Goal: Task Accomplishment & Management: Complete application form

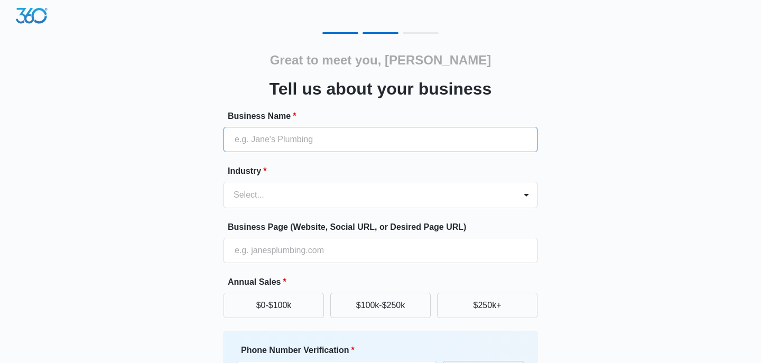
click at [465, 139] on input "Business Name *" at bounding box center [380, 139] width 314 height 25
type input "R"
type input "V"
type input "[PERSON_NAME] - [PERSON_NAME] Group"
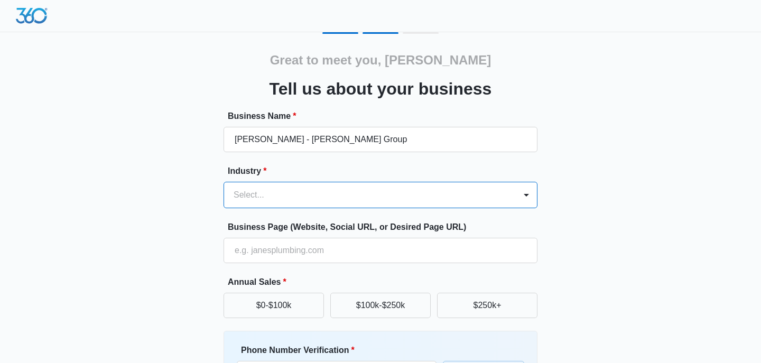
click at [460, 196] on form "Business Name * [PERSON_NAME] - [PERSON_NAME] Group Industry * option , selecte…" at bounding box center [380, 285] width 314 height 351
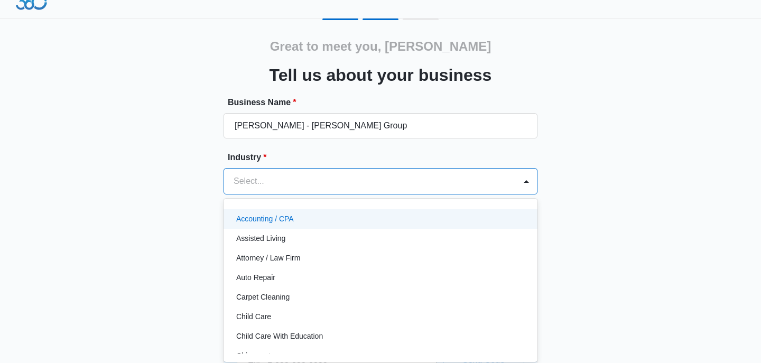
scroll to position [15, 0]
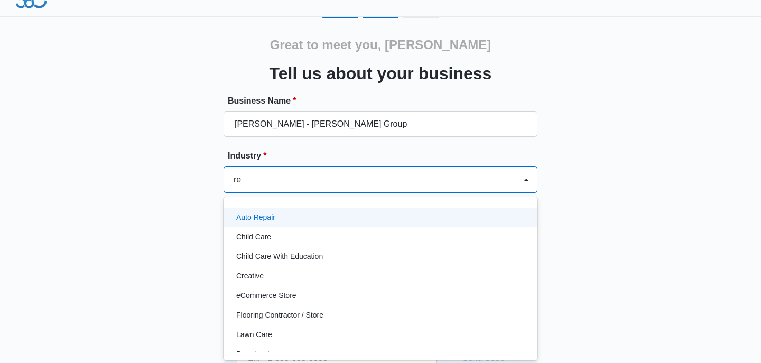
type input "rea"
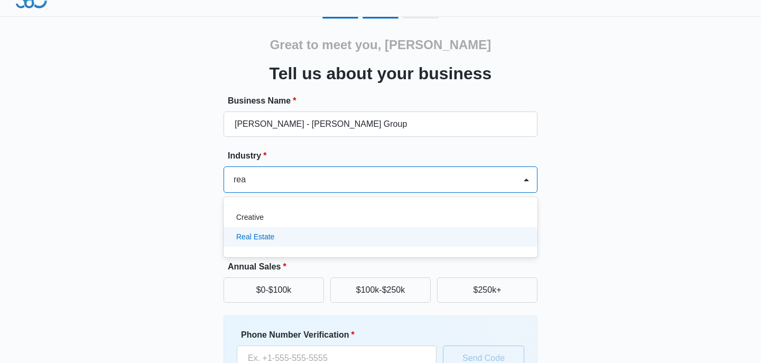
click at [323, 238] on div "Real Estate" at bounding box center [379, 236] width 286 height 11
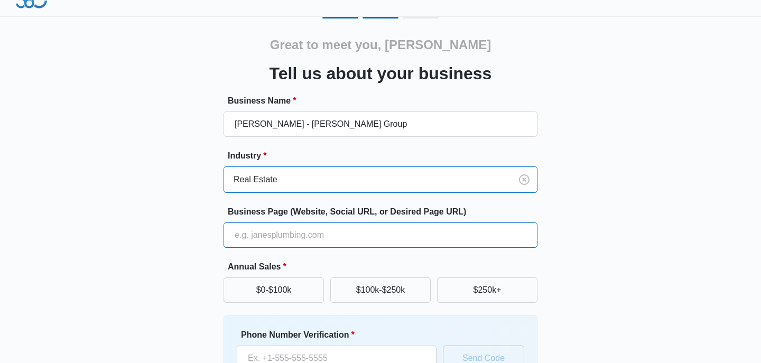
click at [289, 237] on input "Business Page (Website, Social URL, or Desired Page URL)" at bounding box center [380, 234] width 314 height 25
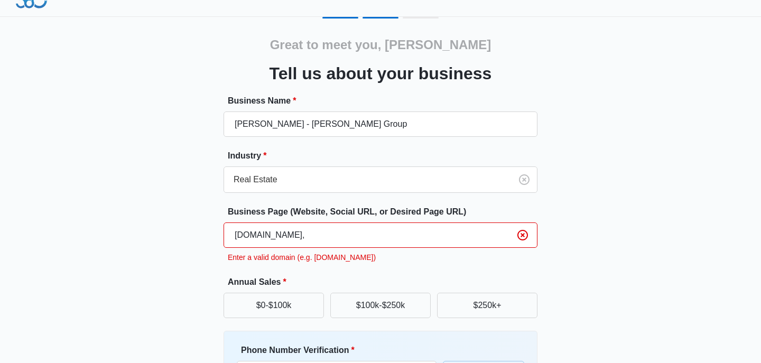
type input "[DOMAIN_NAME],"
drag, startPoint x: 365, startPoint y: 239, endPoint x: 200, endPoint y: 231, distance: 165.6
click at [200, 231] on div "Great to meet you, [PERSON_NAME] us about your business Business Name * [PERSON…" at bounding box center [380, 239] width 634 height 444
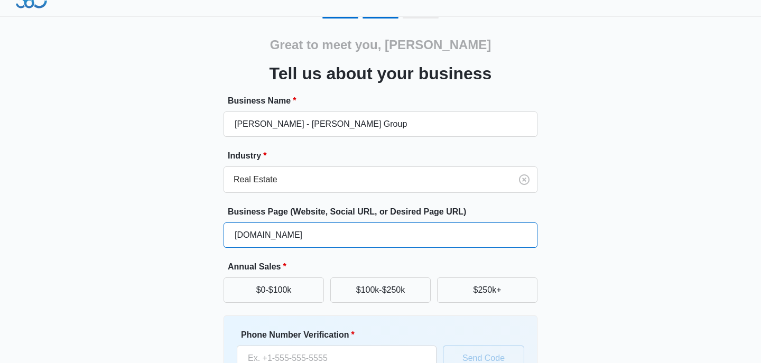
type input "[DOMAIN_NAME]"
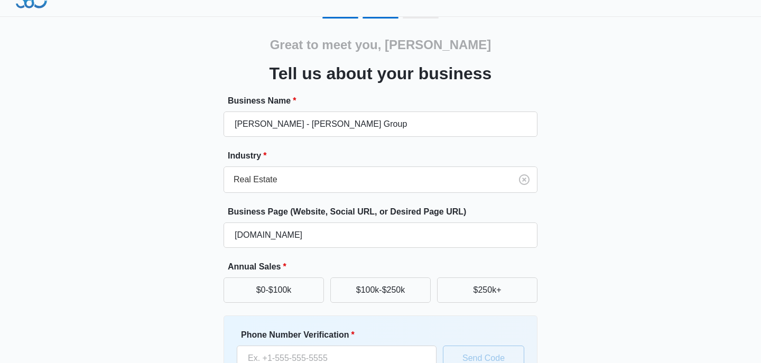
click at [564, 278] on div "Great to meet you, [PERSON_NAME] us about your business Business Name * [PERSON…" at bounding box center [380, 231] width 634 height 428
click at [494, 285] on button "$250k+" at bounding box center [487, 289] width 100 height 25
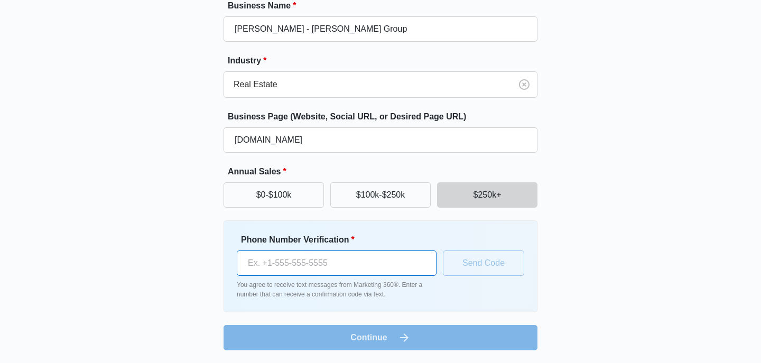
click at [349, 261] on input "Phone Number Verification *" at bounding box center [337, 262] width 200 height 25
type input "[PHONE_NUMBER]"
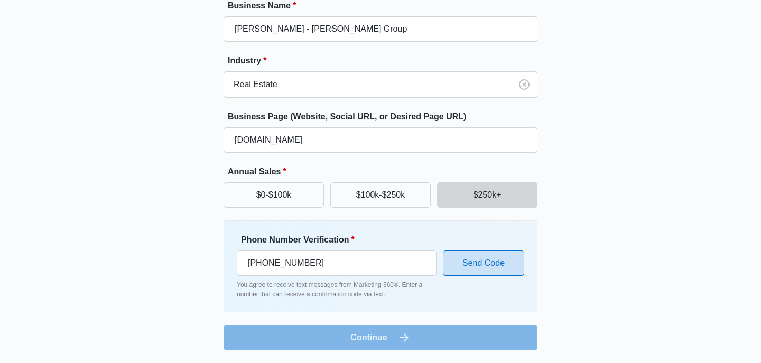
click at [475, 268] on button "Send Code" at bounding box center [483, 262] width 81 height 25
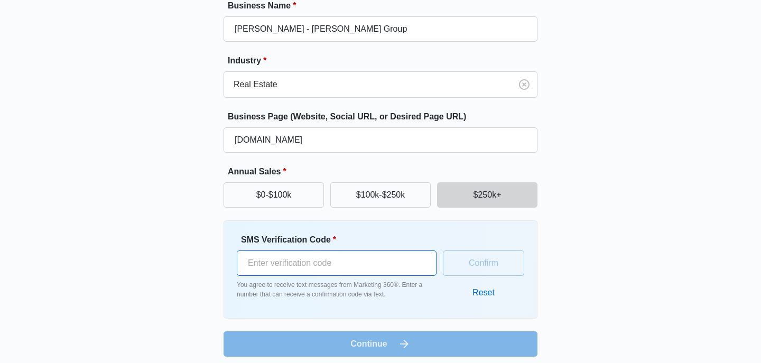
click at [337, 266] on input "SMS Verification Code *" at bounding box center [337, 262] width 200 height 25
type input "2"
type input "197098"
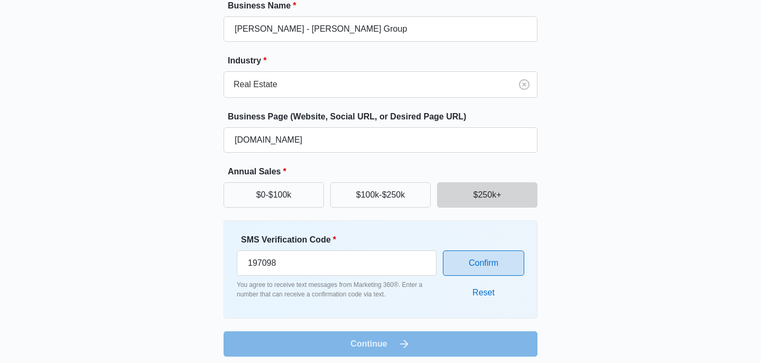
click at [511, 265] on button "Confirm" at bounding box center [483, 262] width 81 height 25
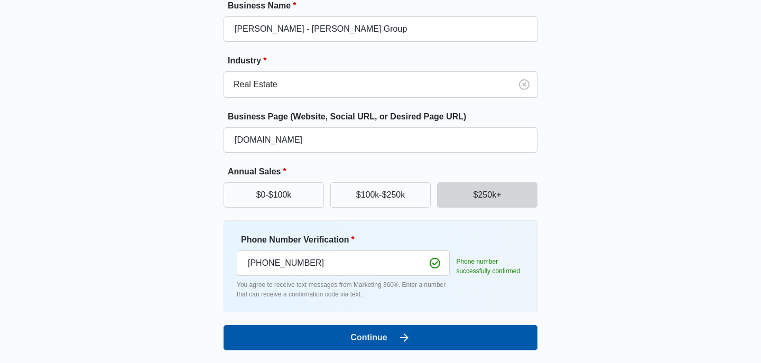
click at [405, 337] on icon "submit" at bounding box center [404, 337] width 13 height 13
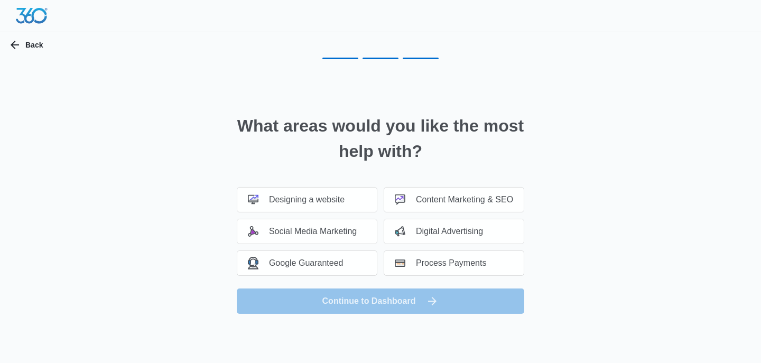
scroll to position [0, 0]
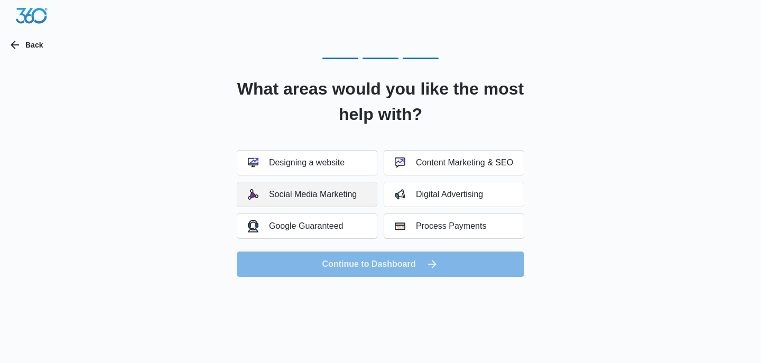
click at [346, 186] on button "Social Media Marketing" at bounding box center [307, 194] width 141 height 25
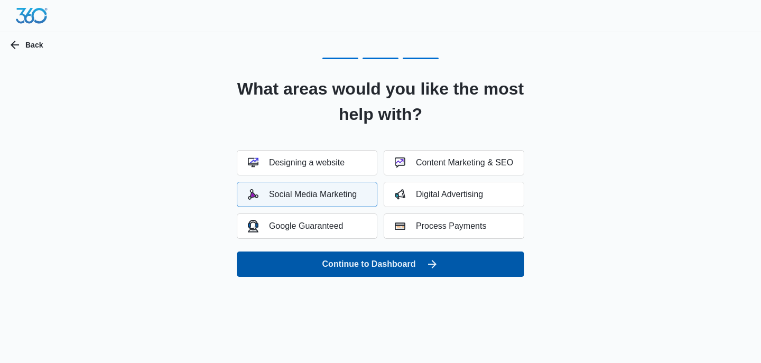
click at [369, 261] on button "Continue to Dashboard" at bounding box center [380, 263] width 287 height 25
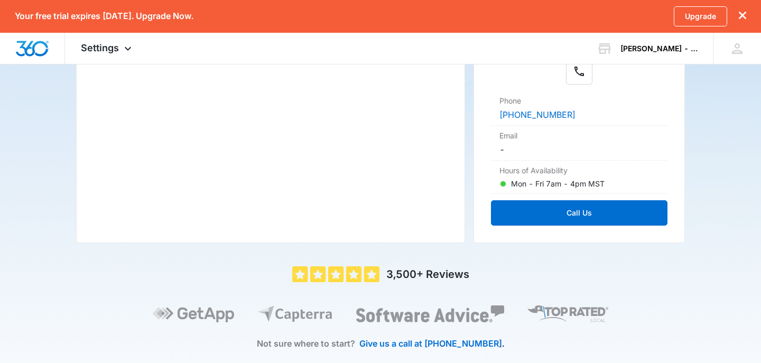
scroll to position [304, 0]
